Goal: Find specific page/section: Find specific page/section

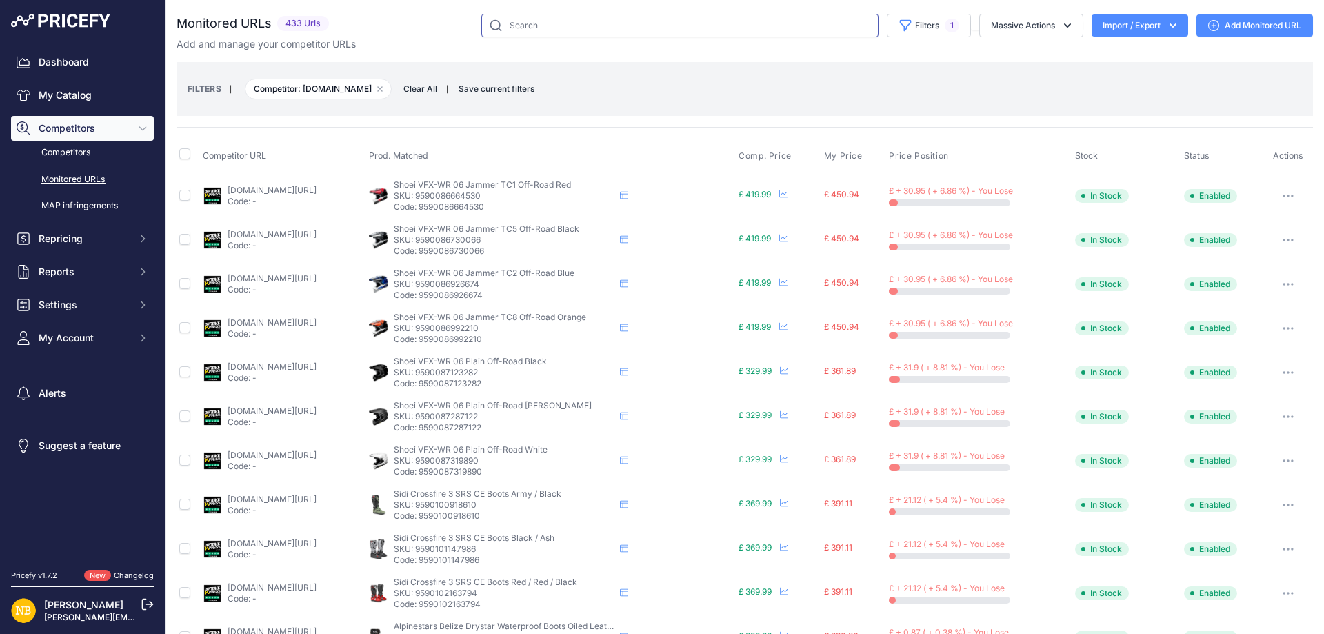
click at [546, 33] on input "text" at bounding box center [679, 25] width 397 height 23
click at [425, 86] on span "Clear All" at bounding box center [421, 89] width 48 height 14
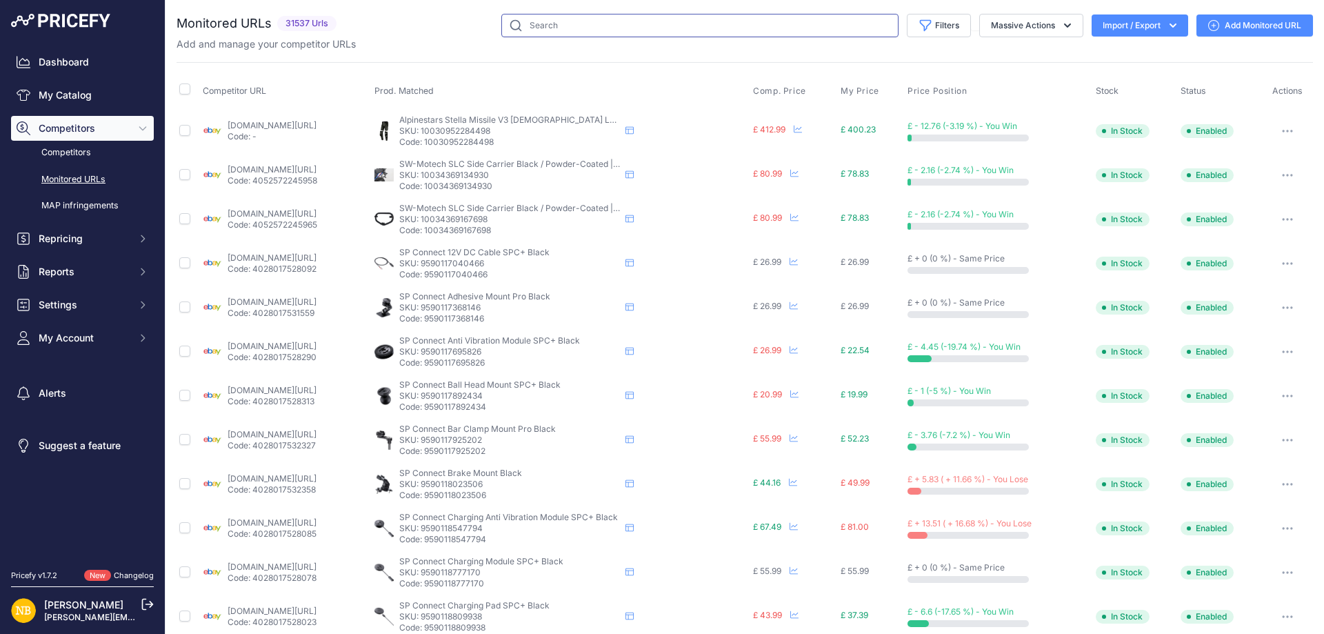
click at [559, 26] on input "text" at bounding box center [699, 25] width 397 height 23
paste input "9590421717330"
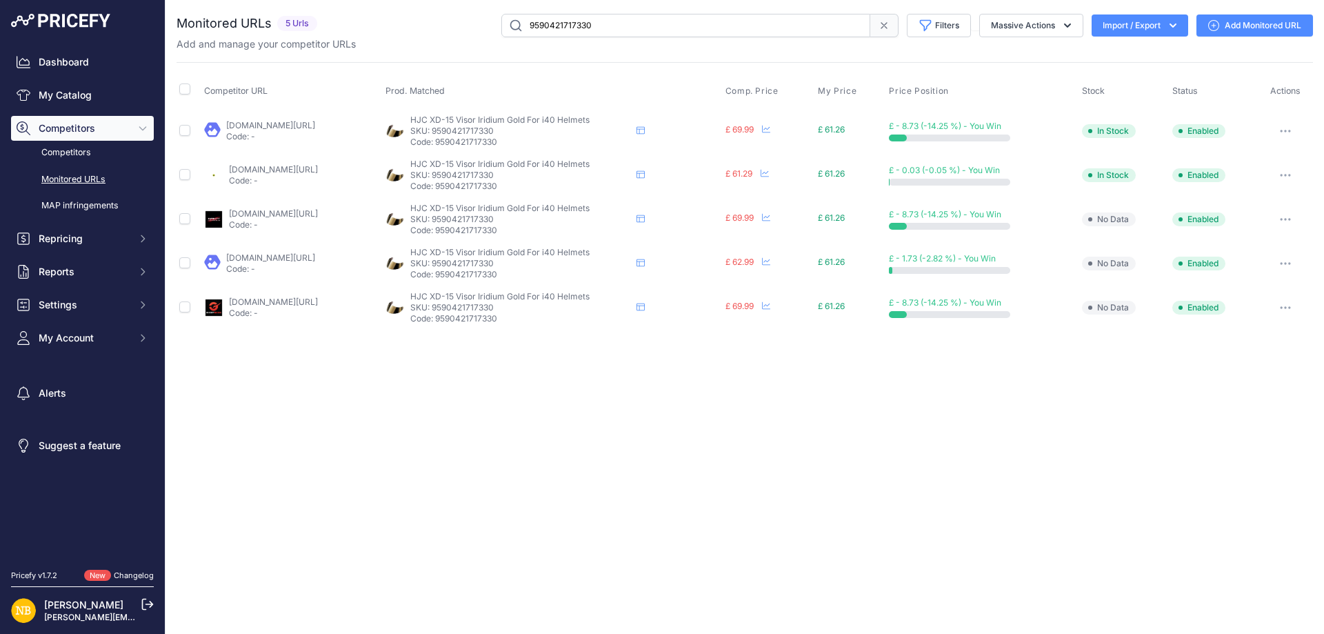
drag, startPoint x: 598, startPoint y: 17, endPoint x: 366, endPoint y: 17, distance: 232.4
click at [366, 17] on div "9590421717330 Filters Saved Filters Set None Competitors Products Out Of Stock …" at bounding box center [818, 25] width 990 height 23
paste input "848402"
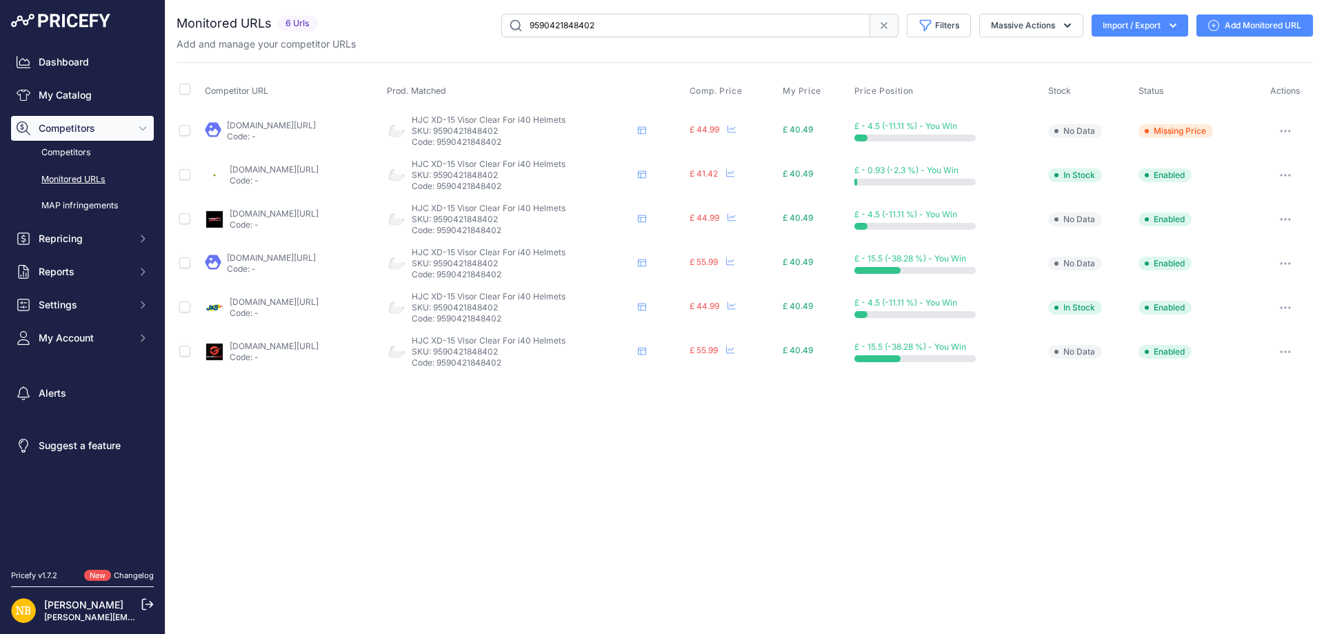
drag, startPoint x: 612, startPoint y: 21, endPoint x: 308, endPoint y: 10, distance: 304.4
click at [308, 10] on div "You are not connected to the internet. Monitored URLs" at bounding box center [745, 194] width 1137 height 388
paste input "https://www.urbanrider.co.uk/carhartt-relaxed-fit-duck-bib-overall-carhartt-bro…"
type input "https://www.urbanrider.co.uk/carhartt-relaxed-fit-duck-bib-overall-carhartt-bro…"
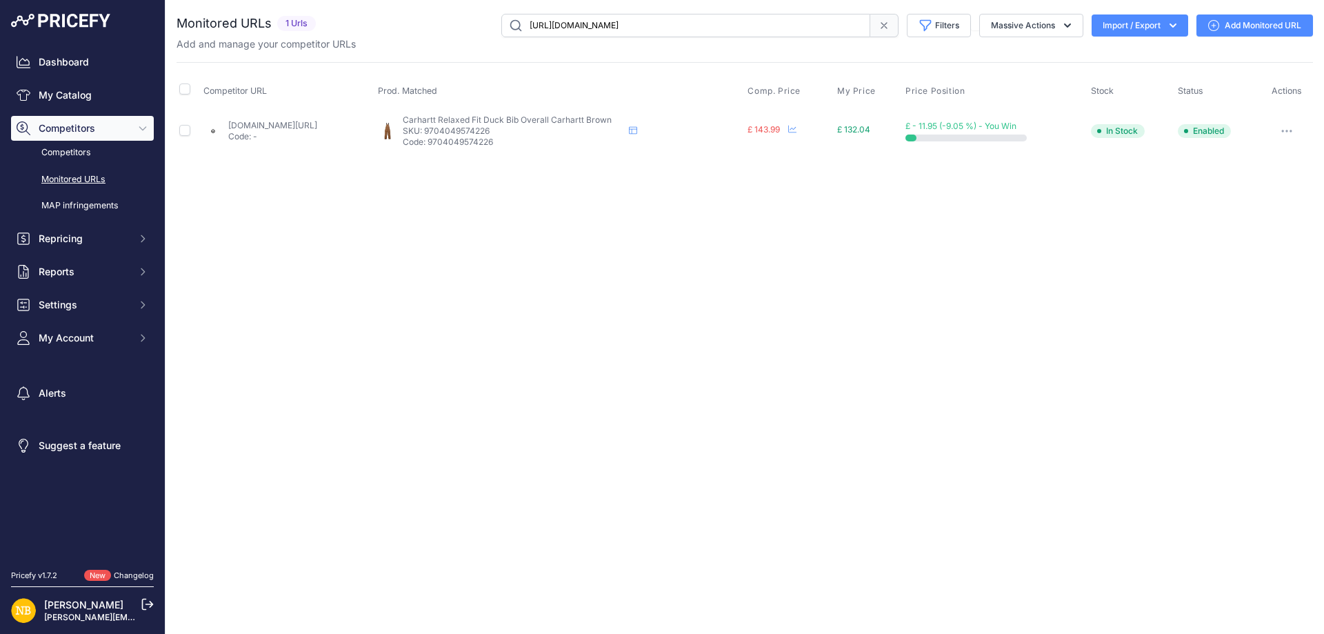
click at [881, 32] on span at bounding box center [884, 25] width 28 height 23
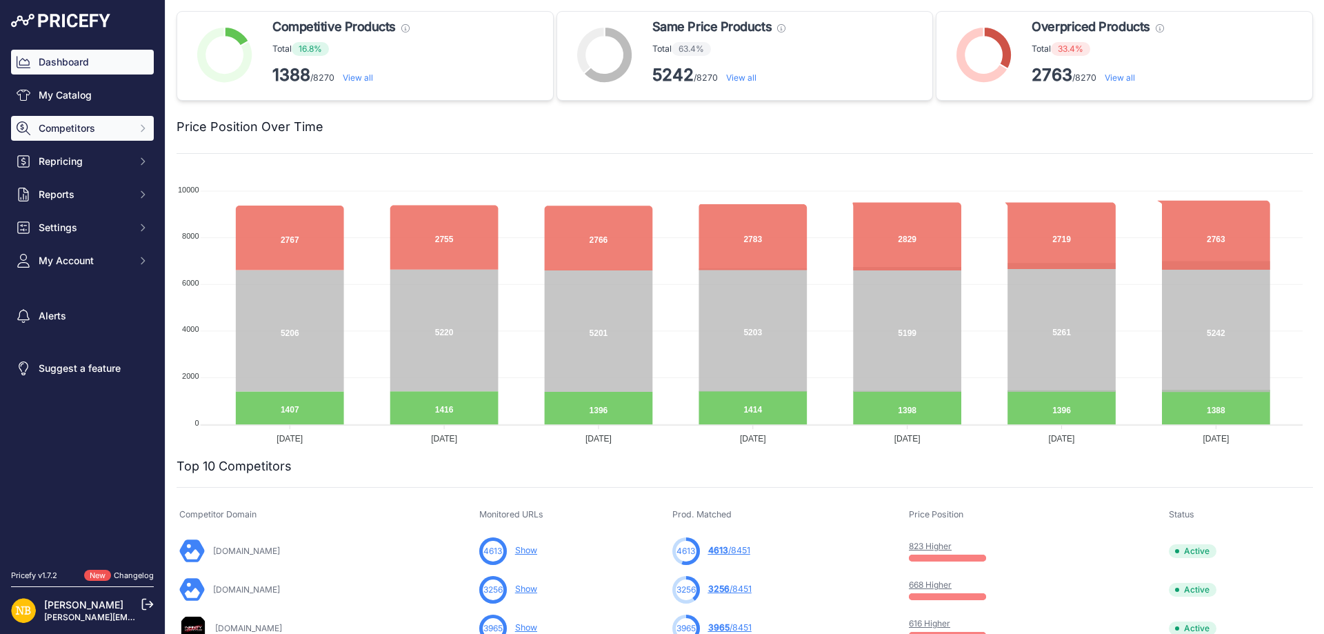
click at [78, 131] on span "Competitors" at bounding box center [84, 128] width 90 height 14
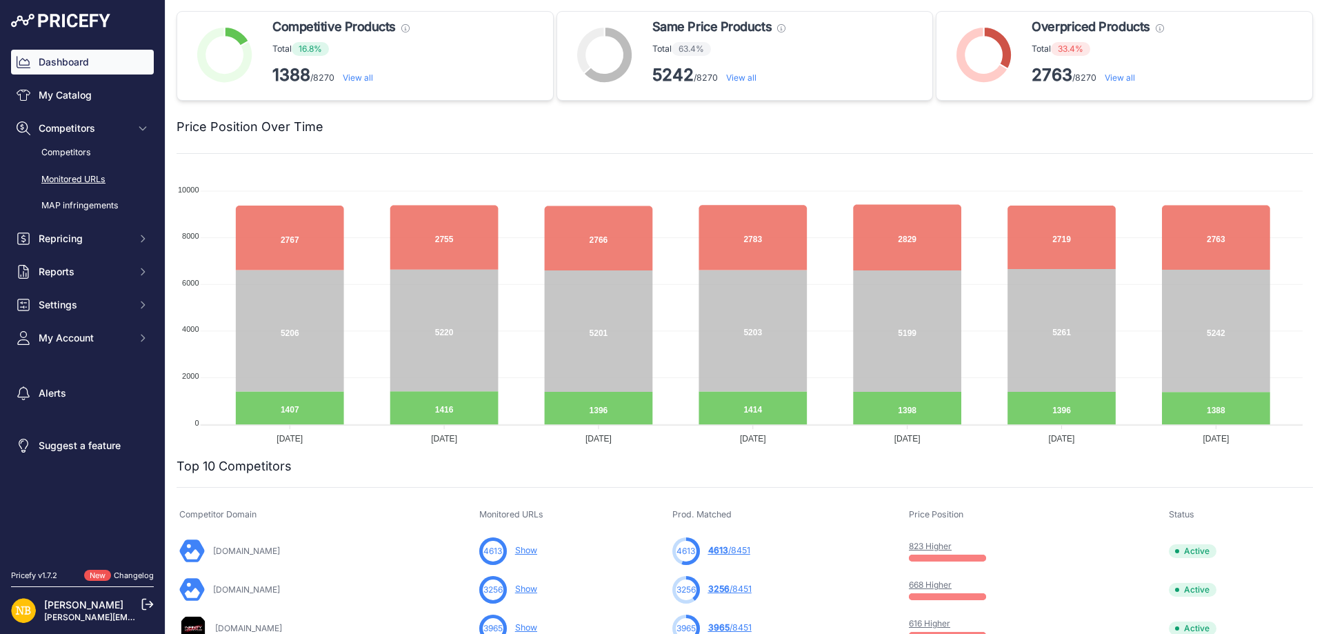
click at [74, 169] on link "Monitored URLs" at bounding box center [82, 180] width 143 height 24
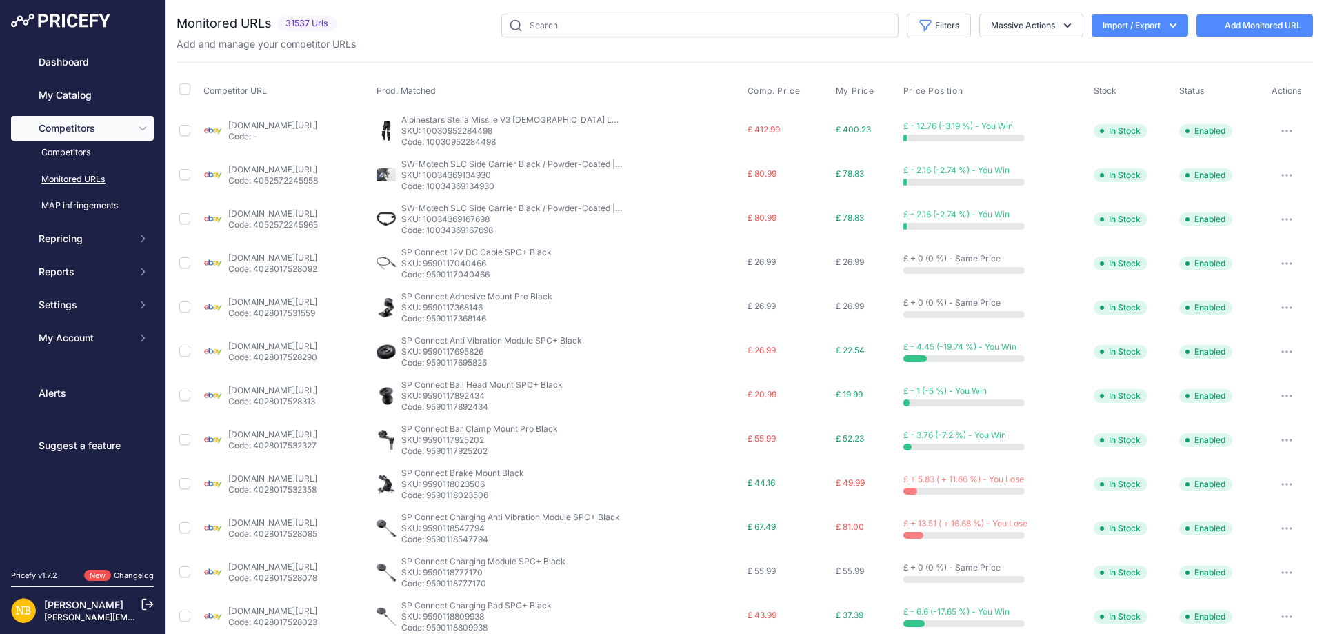
click at [707, 24] on input "text" at bounding box center [699, 25] width 397 height 23
type input "9958182945106"
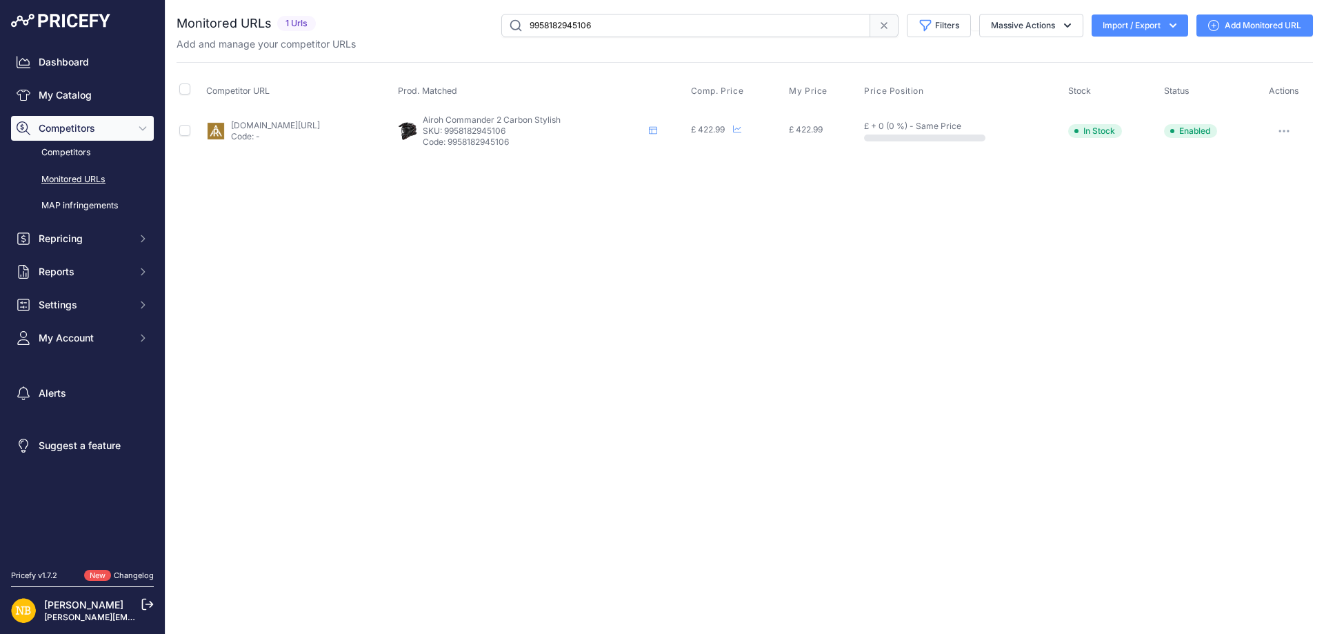
click at [875, 21] on span at bounding box center [884, 25] width 28 height 23
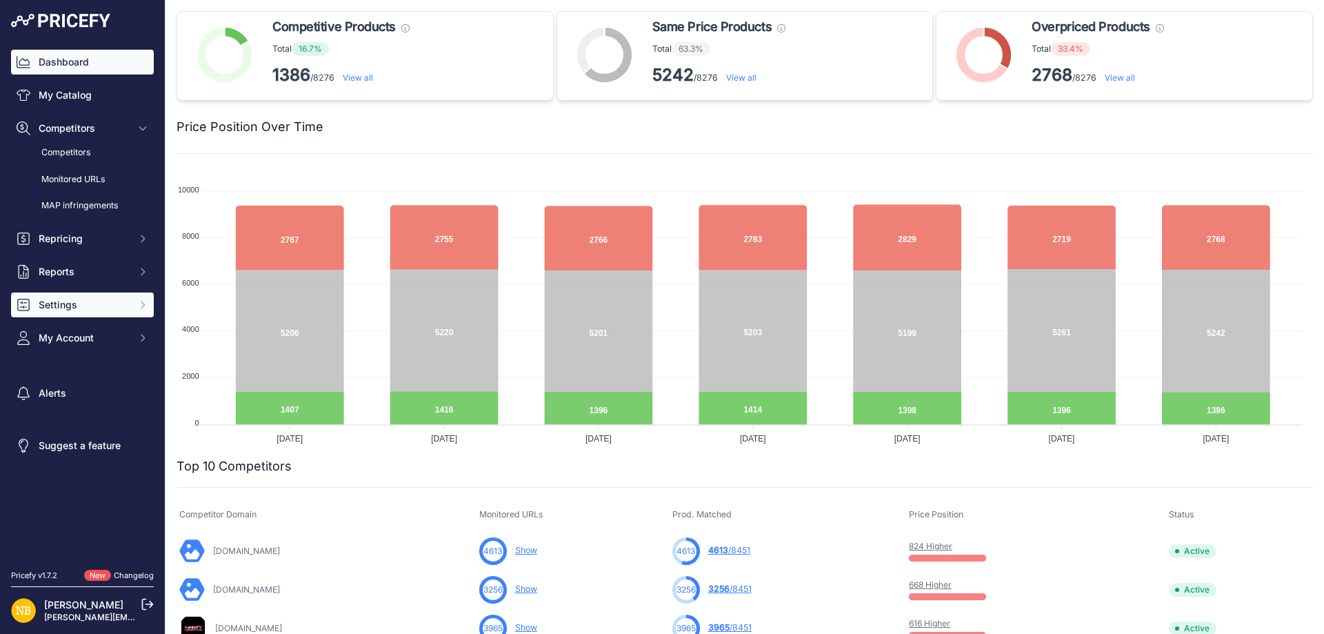
click at [72, 301] on span "Settings" at bounding box center [84, 305] width 90 height 14
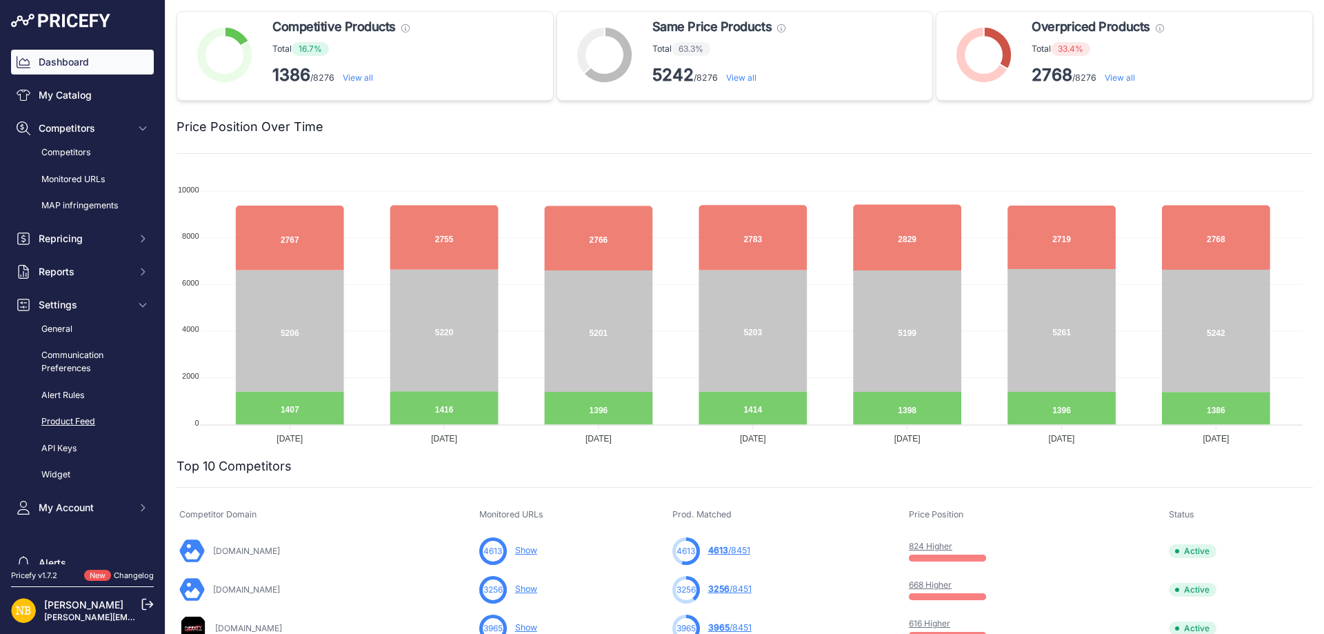
click at [49, 423] on link "Product Feed" at bounding box center [82, 422] width 143 height 24
